Goal: Navigation & Orientation: Find specific page/section

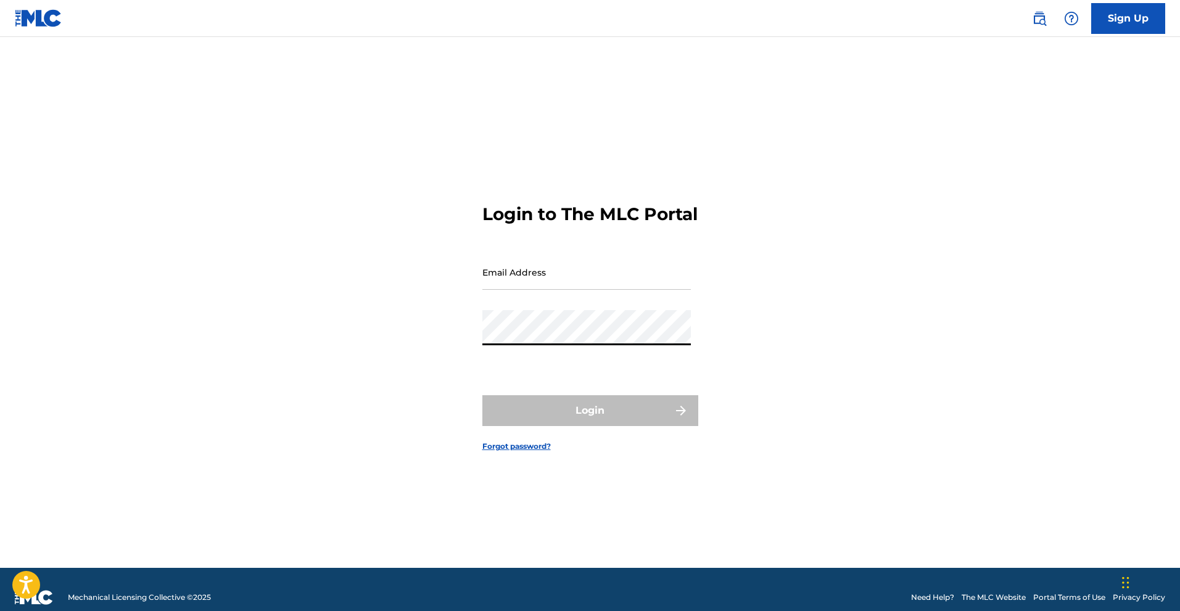
type input "[EMAIL_ADDRESS][DOMAIN_NAME]"
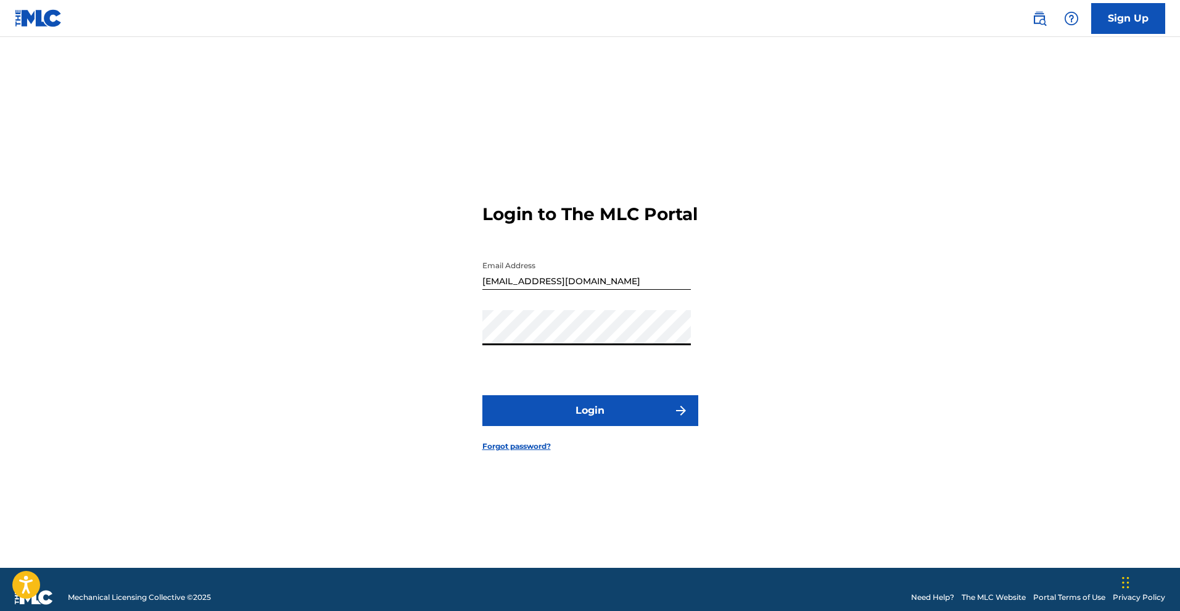
click at [581, 417] on button "Login" at bounding box center [590, 410] width 216 height 31
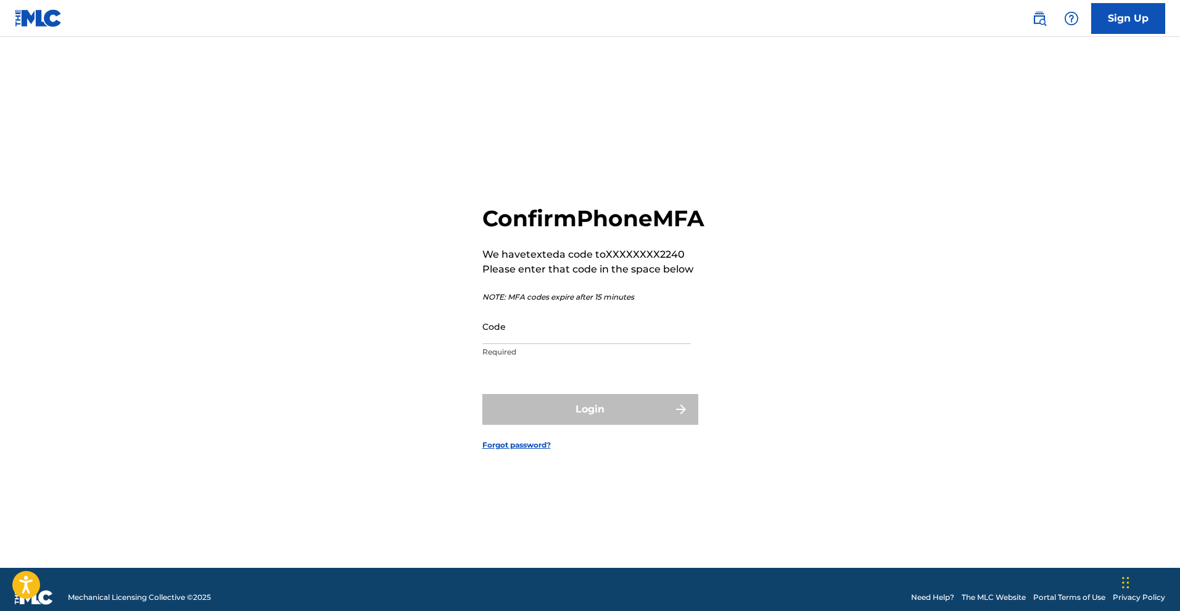
click at [557, 344] on input "Code" at bounding box center [586, 326] width 208 height 35
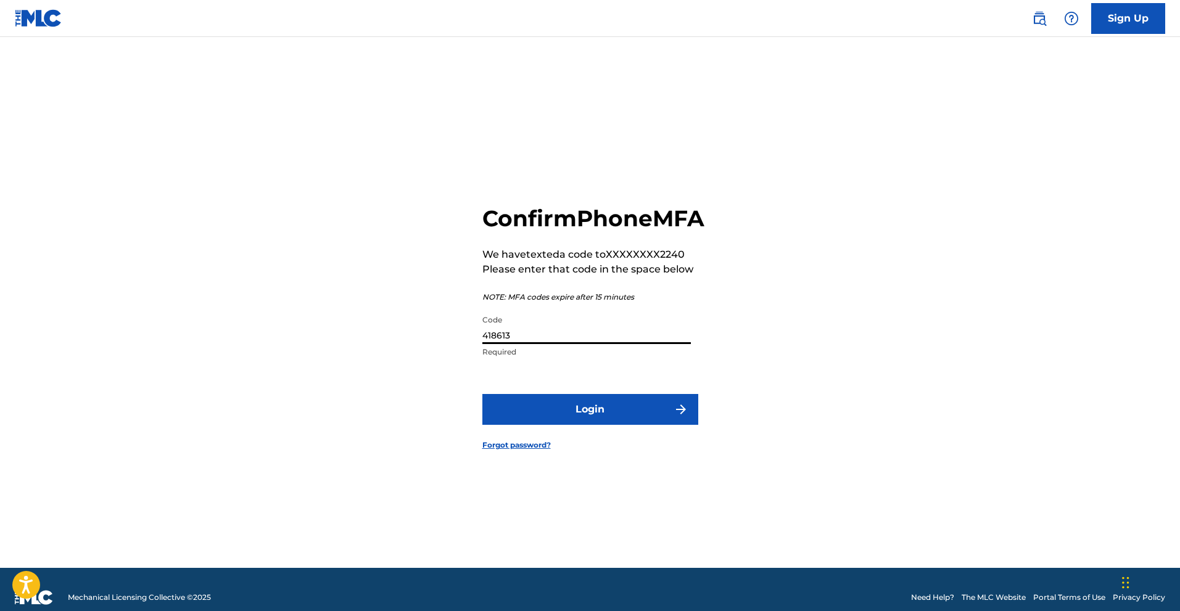
type input "418613"
click at [482, 394] on button "Login" at bounding box center [590, 409] width 216 height 31
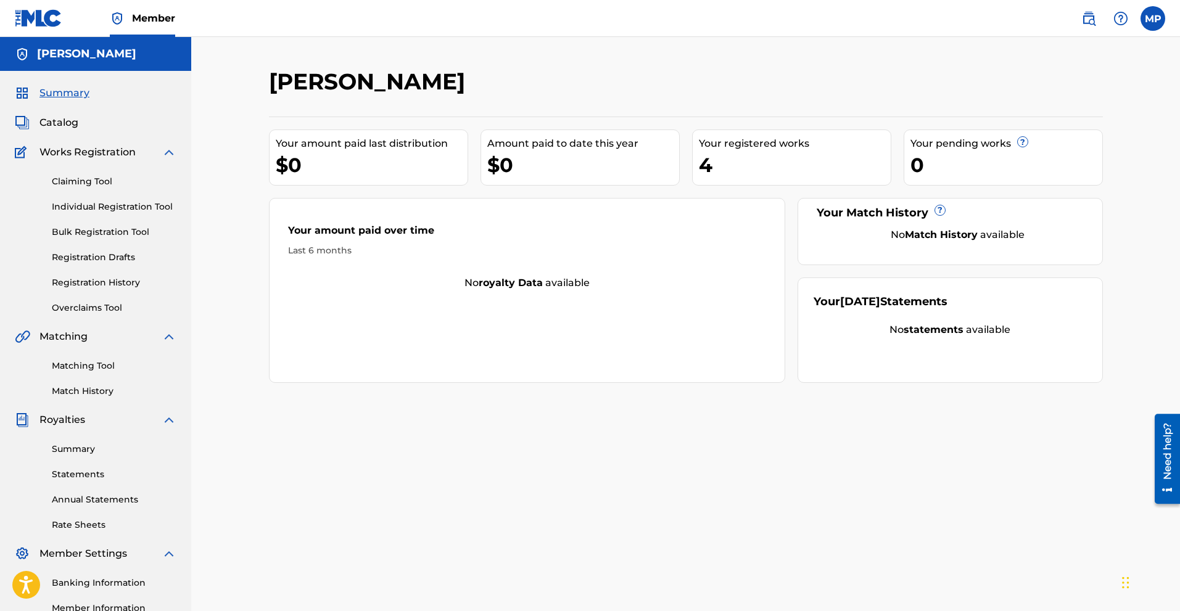
click at [72, 126] on span "Catalog" at bounding box center [58, 122] width 39 height 15
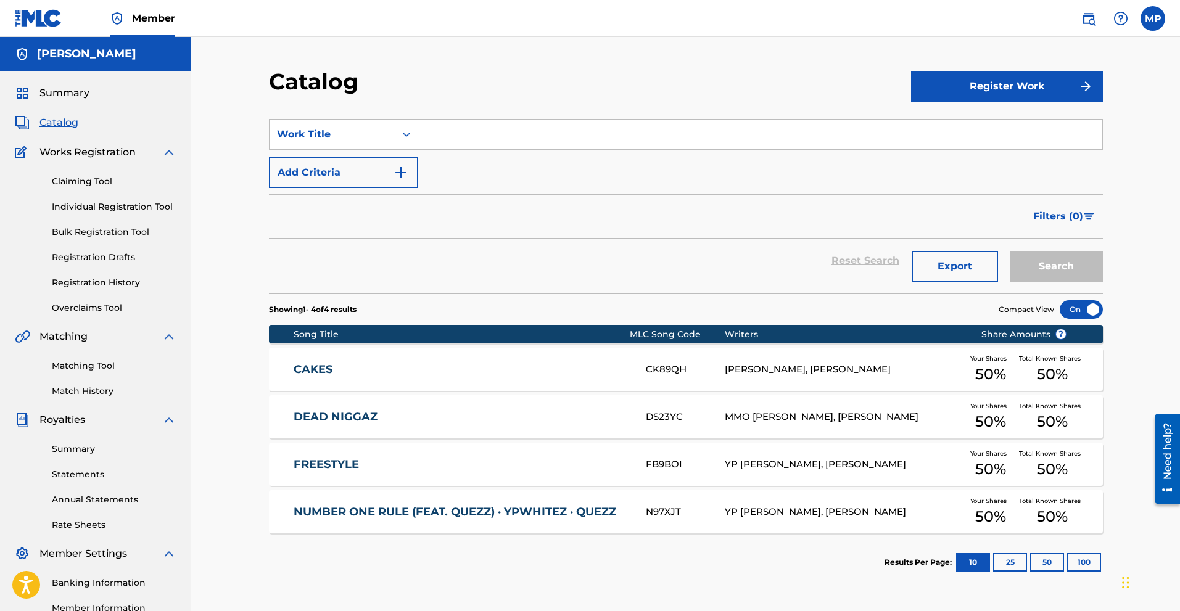
click at [114, 451] on link "Summary" at bounding box center [114, 449] width 125 height 13
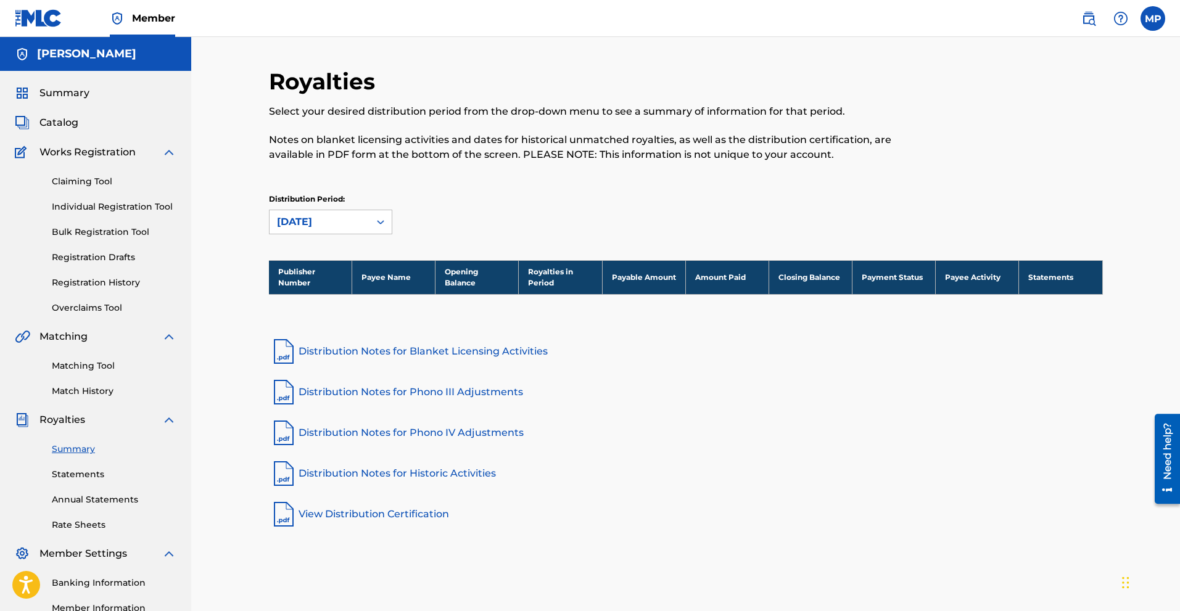
click at [86, 474] on link "Statements" at bounding box center [114, 474] width 125 height 13
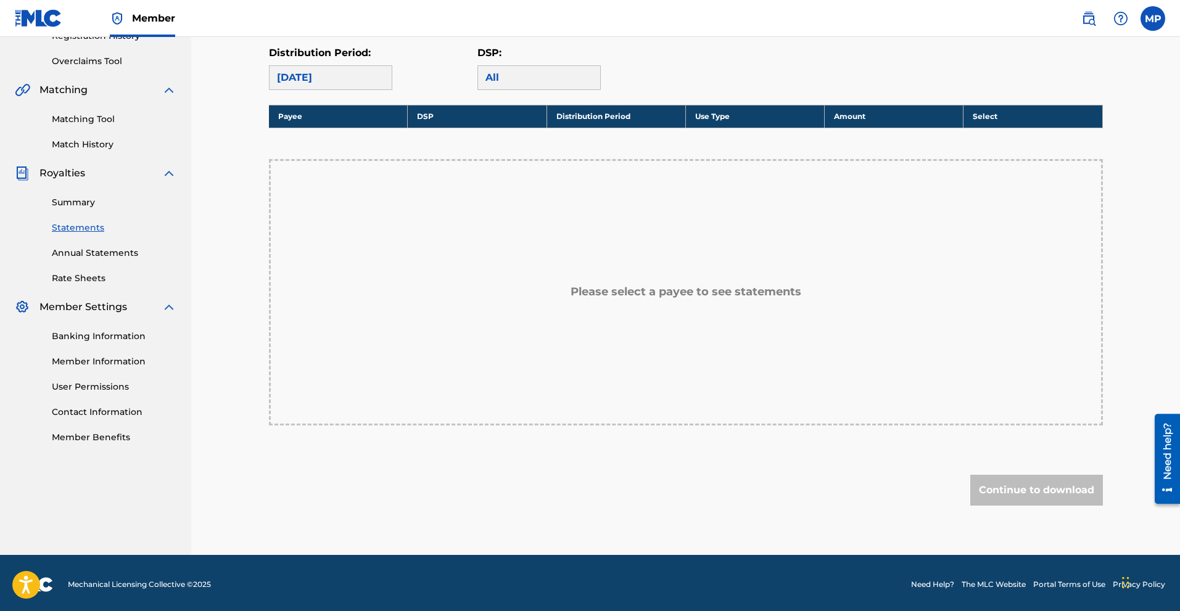
scroll to position [250, 0]
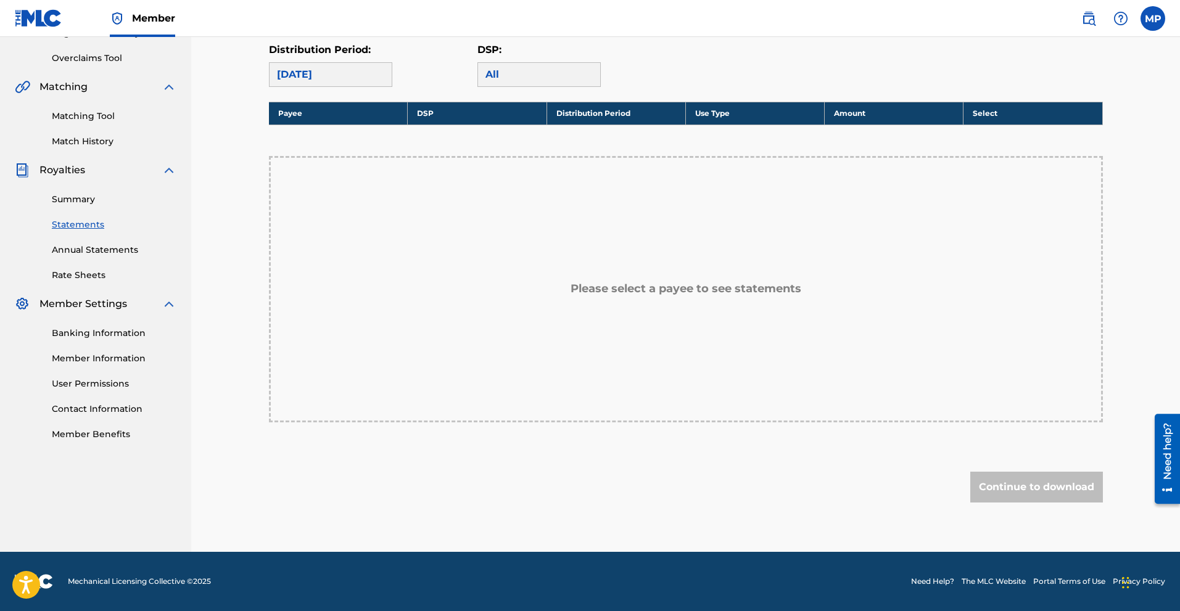
click at [92, 333] on link "Banking Information" at bounding box center [114, 333] width 125 height 13
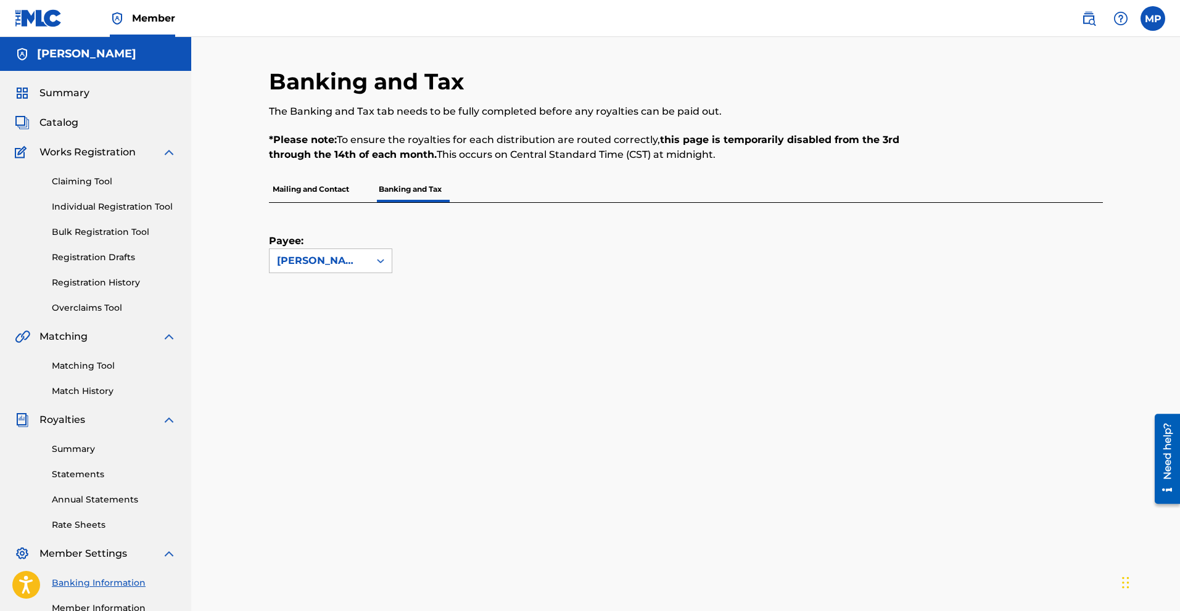
scroll to position [123, 0]
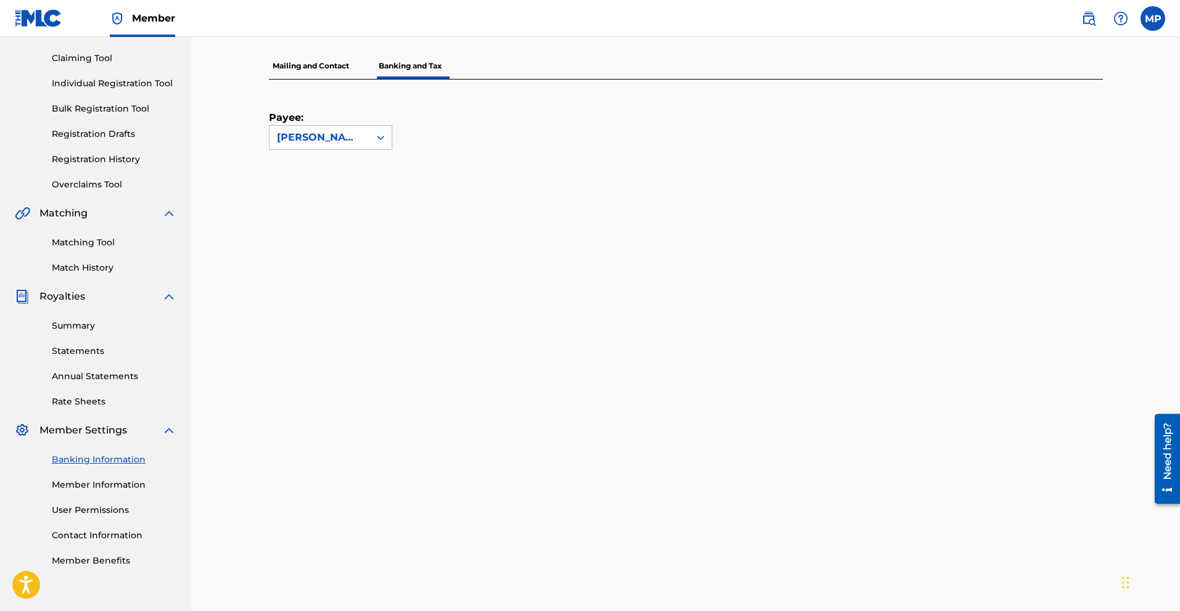
click at [297, 66] on p "Mailing and Contact" at bounding box center [311, 66] width 84 height 26
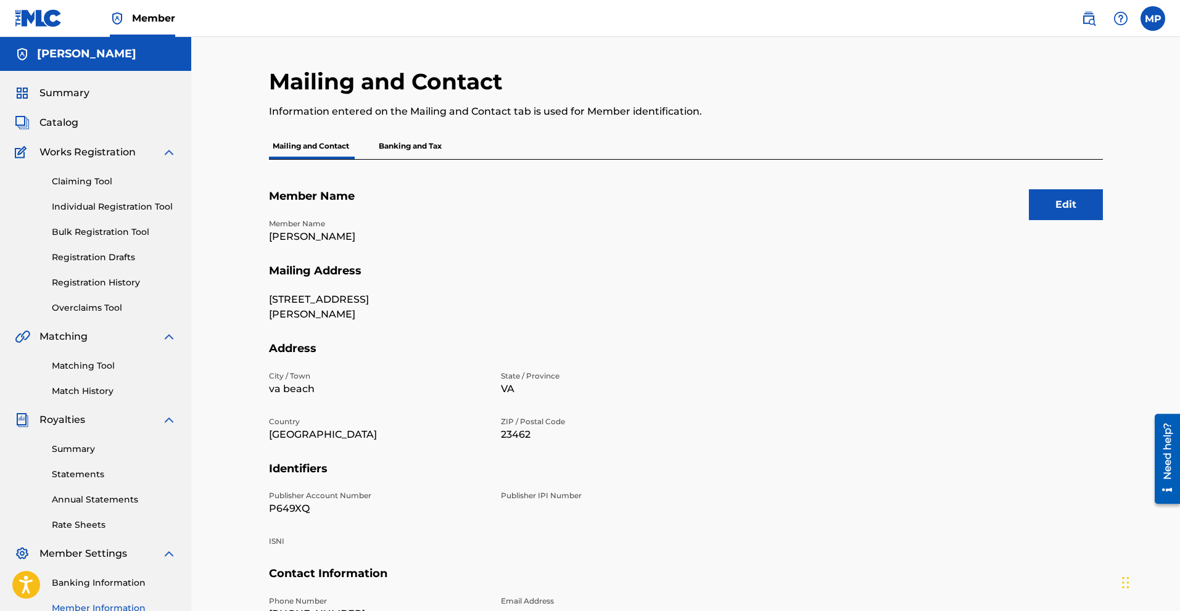
click at [63, 104] on div "Summary Catalog Works Registration Claiming Tool Individual Registration Tool B…" at bounding box center [95, 388] width 191 height 635
click at [65, 91] on span "Summary" at bounding box center [64, 93] width 50 height 15
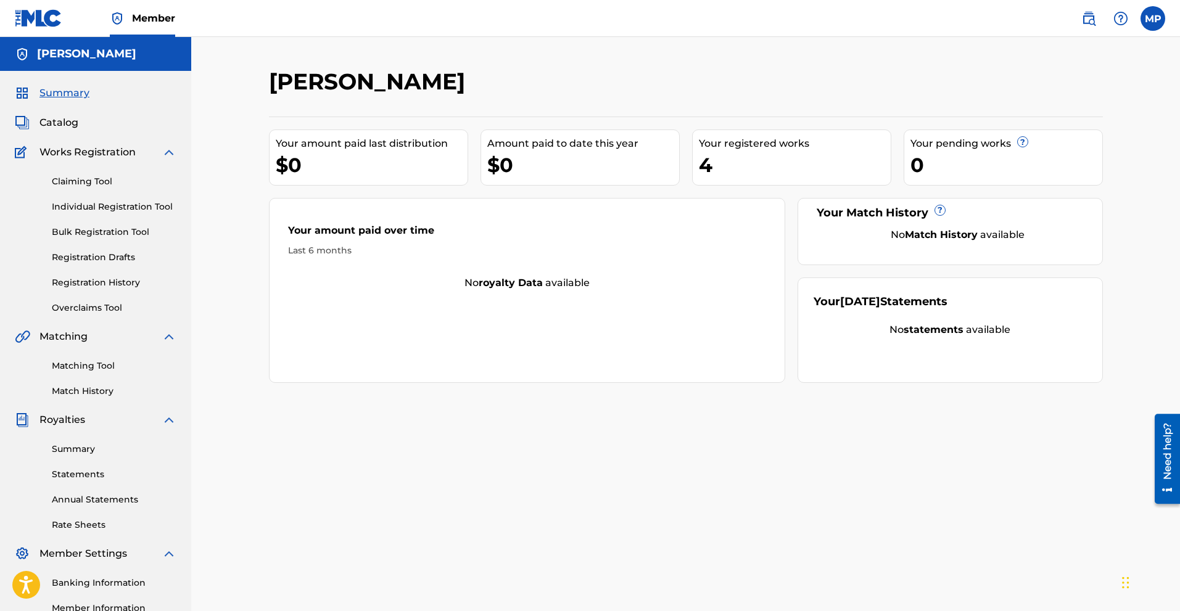
click at [480, 246] on div "Last 6 months" at bounding box center [527, 250] width 479 height 13
click at [415, 235] on div "Your amount paid over time" at bounding box center [527, 233] width 479 height 21
